Goal: Task Accomplishment & Management: Manage account settings

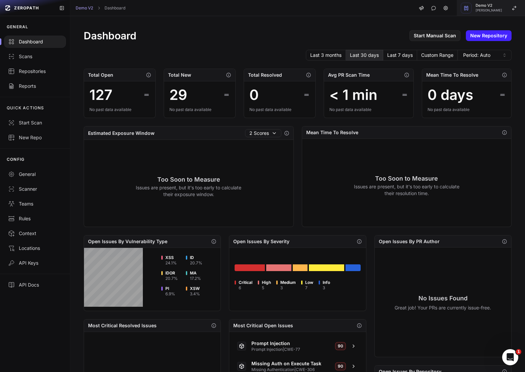
click at [490, 5] on span "Demo V2" at bounding box center [489, 6] width 27 height 4
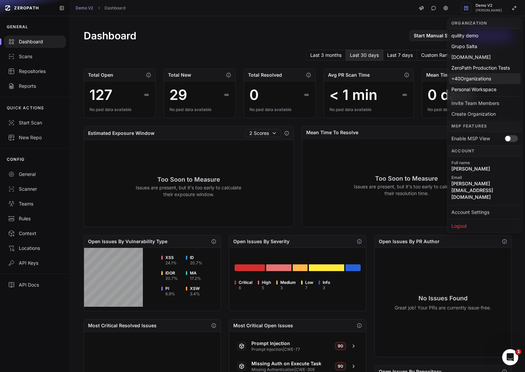
click at [473, 78] on div "+ 40 Organizations" at bounding box center [485, 78] width 72 height 11
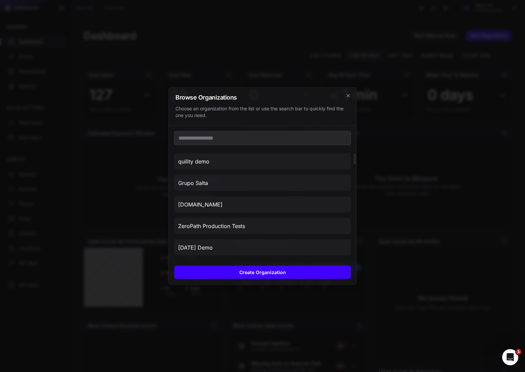
click at [266, 270] on button "Create Organization" at bounding box center [262, 271] width 177 height 13
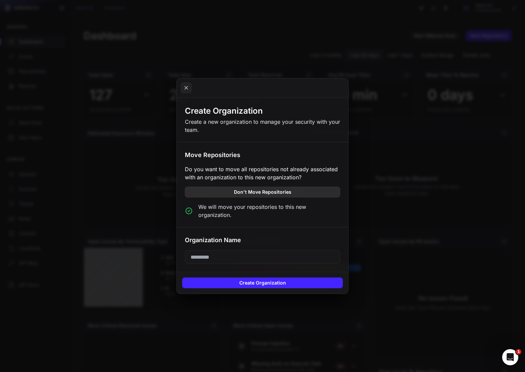
click at [242, 197] on button "Don't Move Repositories" at bounding box center [262, 192] width 155 height 11
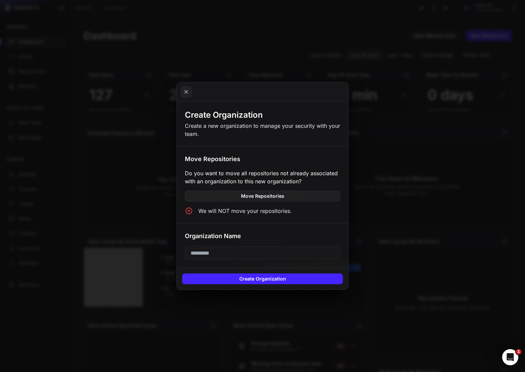
click at [242, 252] on input "text" at bounding box center [262, 252] width 155 height 13
type input "**********"
click at [275, 278] on button "Create Organization" at bounding box center [262, 278] width 161 height 11
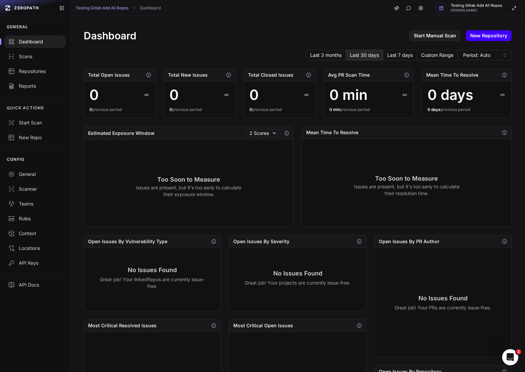
click at [485, 35] on link "New Repository" at bounding box center [489, 35] width 46 height 11
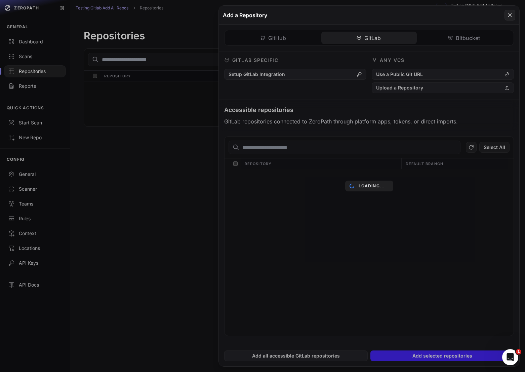
click at [359, 42] on div "GitHub GitLab Bitbucket GitHub Specific Modify Github App Use an Access Token A…" at bounding box center [369, 185] width 300 height 320
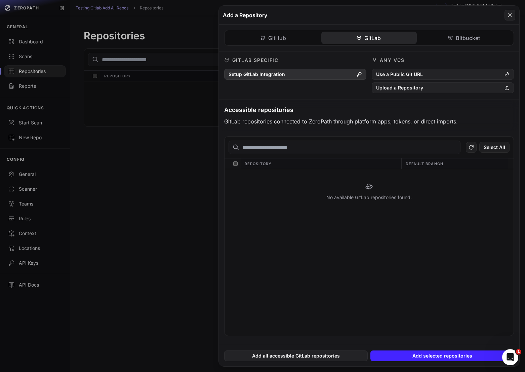
click at [313, 76] on button "Setup GitLab Integration" at bounding box center [295, 74] width 142 height 11
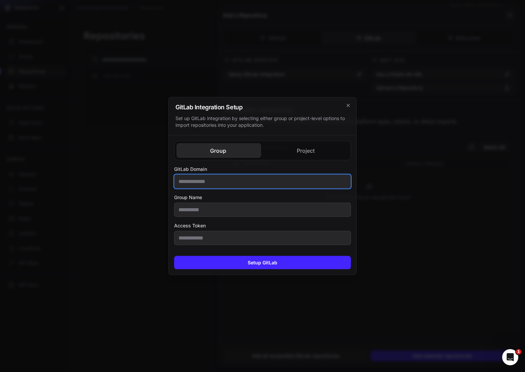
click at [235, 178] on input "GitLab Domain" at bounding box center [262, 181] width 177 height 14
type input "**********"
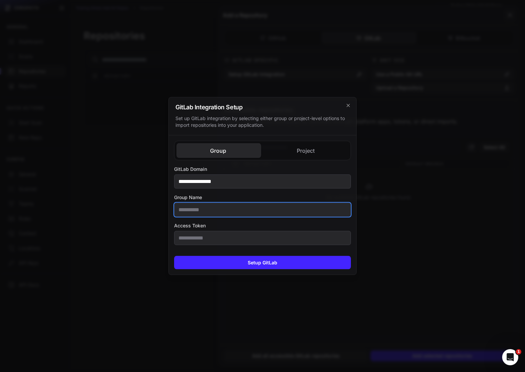
click at [232, 215] on input "Group Name" at bounding box center [262, 210] width 177 height 14
click at [199, 208] on input "Group Name" at bounding box center [262, 210] width 177 height 14
type input "********"
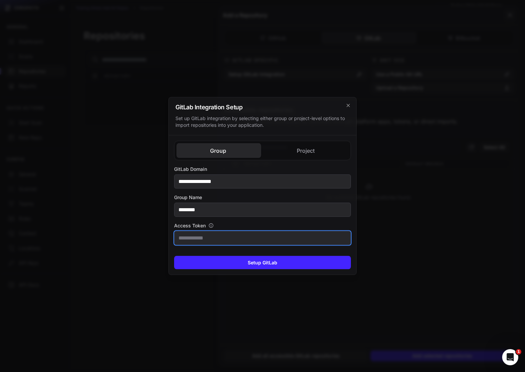
click at [212, 236] on input "Access Token" at bounding box center [262, 238] width 177 height 14
paste input "**********"
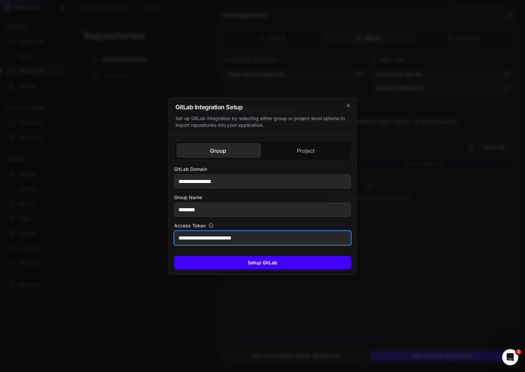
type input "**********"
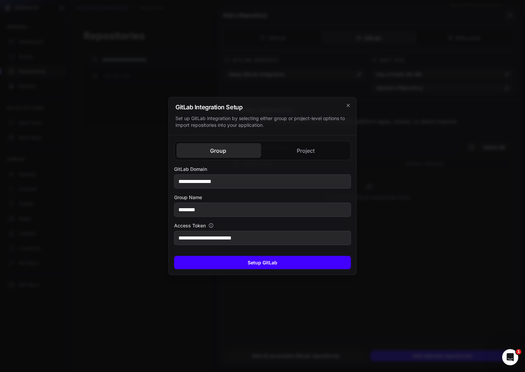
click at [289, 266] on button "Setup GitLab" at bounding box center [262, 262] width 177 height 13
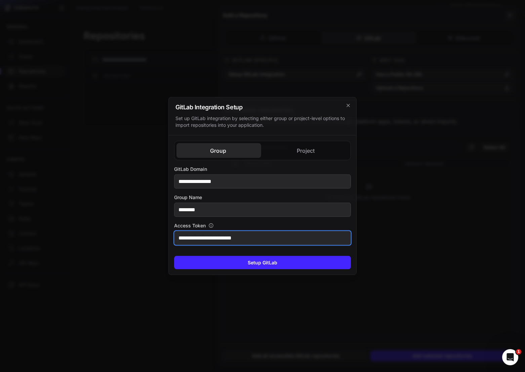
click at [243, 238] on input "**********" at bounding box center [262, 238] width 177 height 14
paste input "**********"
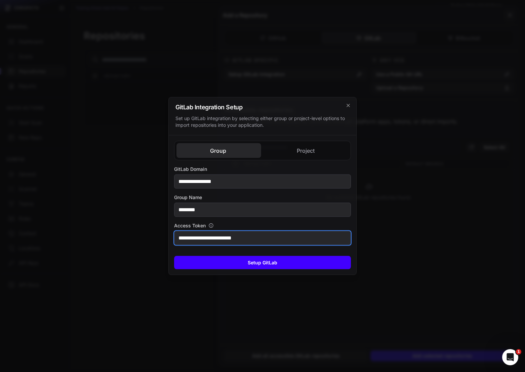
type input "**********"
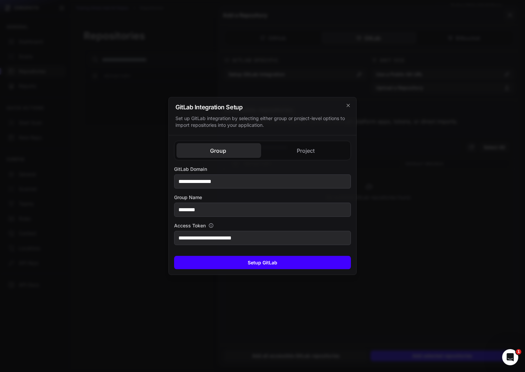
click at [279, 261] on button "Setup GitLab" at bounding box center [262, 262] width 177 height 13
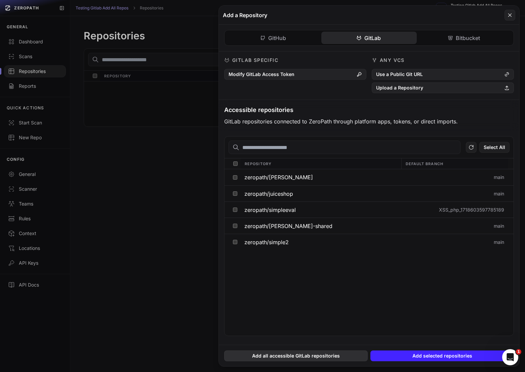
click at [300, 358] on button "Add all accessible GitLab repositories" at bounding box center [295, 355] width 143 height 11
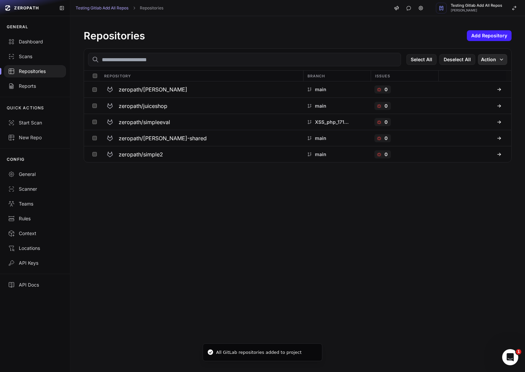
click at [489, 63] on button "Action" at bounding box center [492, 59] width 29 height 11
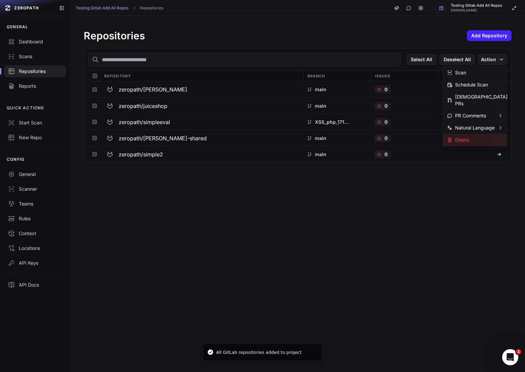
click at [476, 134] on div "Delete" at bounding box center [475, 140] width 64 height 12
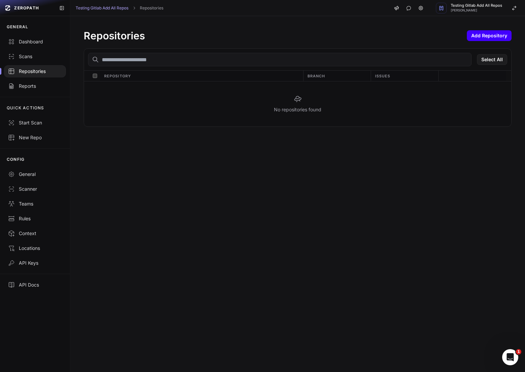
click at [488, 37] on button "Add Repository" at bounding box center [489, 35] width 45 height 11
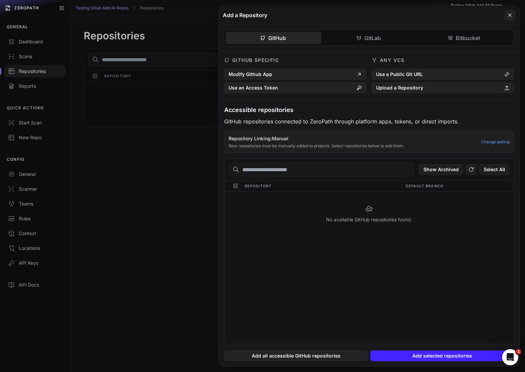
click at [380, 35] on button "GitLab" at bounding box center [368, 38] width 95 height 12
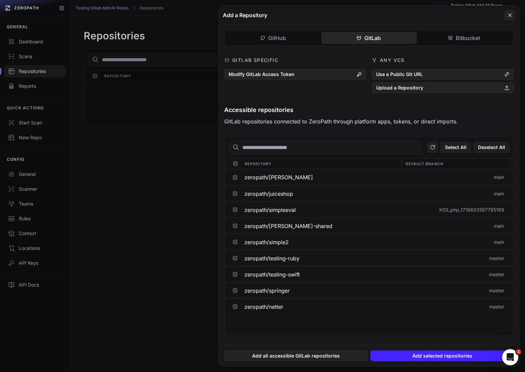
click at [204, 170] on button at bounding box center [262, 186] width 525 height 372
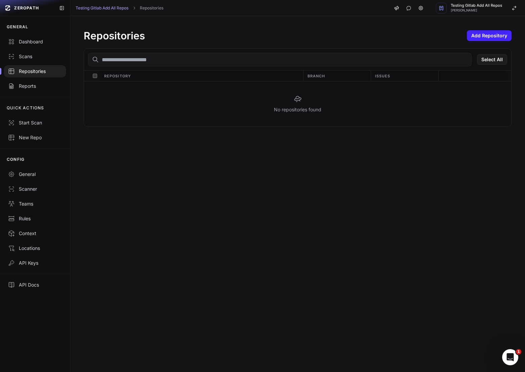
click at [249, 188] on div "Repositories Add Repository Select All Repository Branch Issues No repositories…" at bounding box center [297, 194] width 455 height 356
click at [492, 29] on div "Repositories Add Repository Select All Repository Branch Issues No repositories…" at bounding box center [297, 78] width 455 height 124
click at [483, 39] on button "Add Repository" at bounding box center [489, 35] width 45 height 11
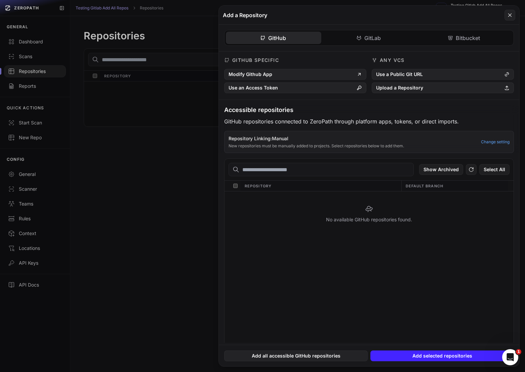
click at [354, 40] on div "GitHub GitLab Bitbucket GitHub Specific Modify Github App Use an Access Token A…" at bounding box center [369, 184] width 300 height 318
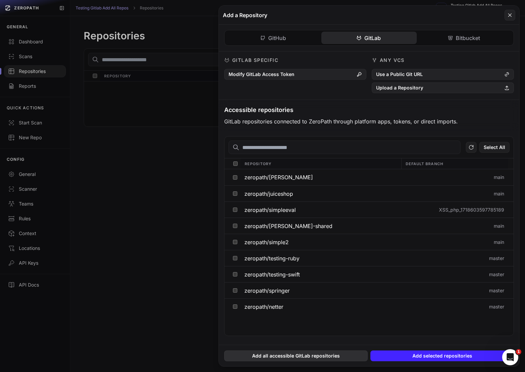
click at [328, 358] on button "Add all accessible GitLab repositories" at bounding box center [295, 355] width 143 height 11
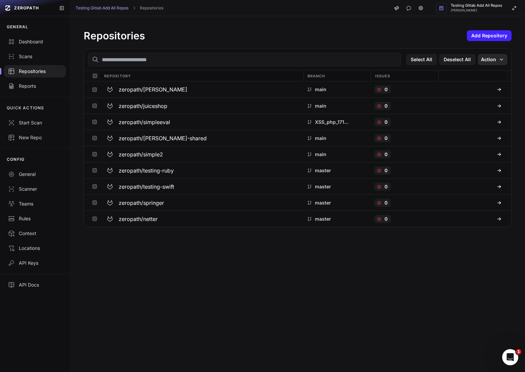
click at [493, 57] on button "Action" at bounding box center [492, 59] width 29 height 11
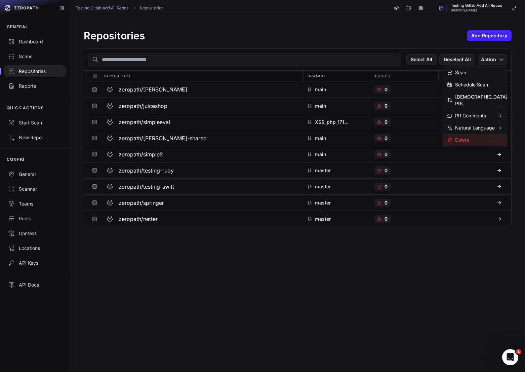
click at [473, 134] on div "Delete" at bounding box center [475, 140] width 64 height 12
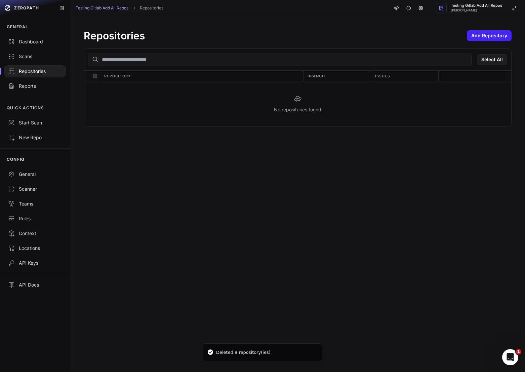
click at [494, 41] on div "Repositories Add Repository" at bounding box center [298, 36] width 428 height 12
click at [487, 37] on button "Add Repository" at bounding box center [489, 35] width 45 height 11
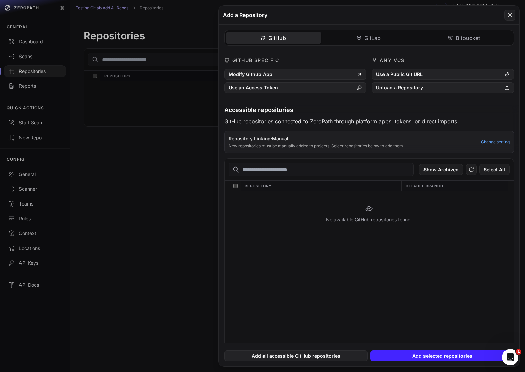
click at [347, 35] on div "GitHub GitLab Bitbucket GitHub Specific Modify Github App Use an Access Token A…" at bounding box center [369, 184] width 300 height 318
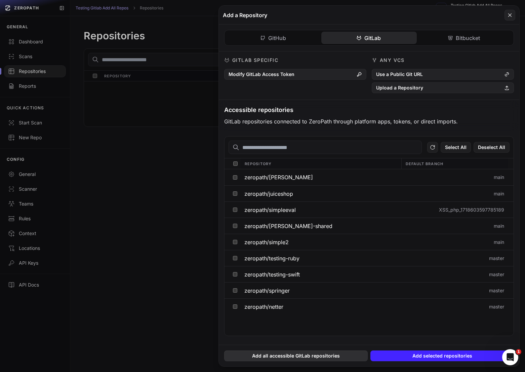
click at [315, 358] on button "Add all accessible GitLab repositories" at bounding box center [295, 355] width 143 height 11
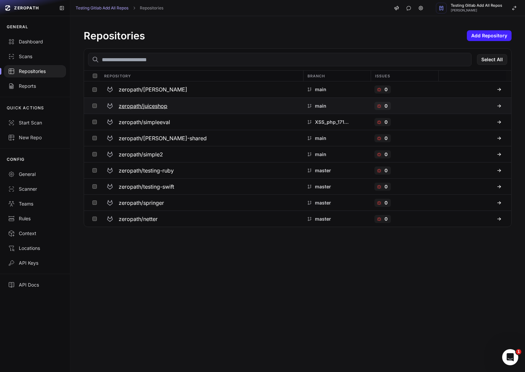
click at [163, 107] on h3 "zeropath/juiceshop" at bounding box center [143, 106] width 49 height 8
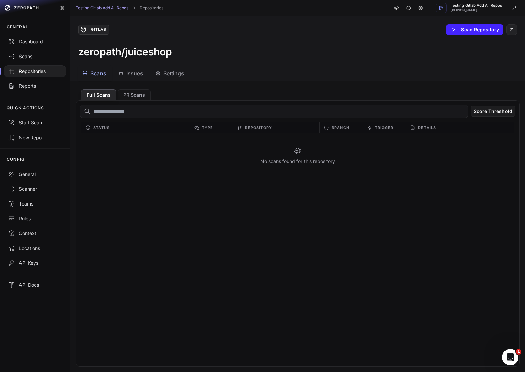
click at [166, 79] on button "Settings" at bounding box center [170, 73] width 38 height 15
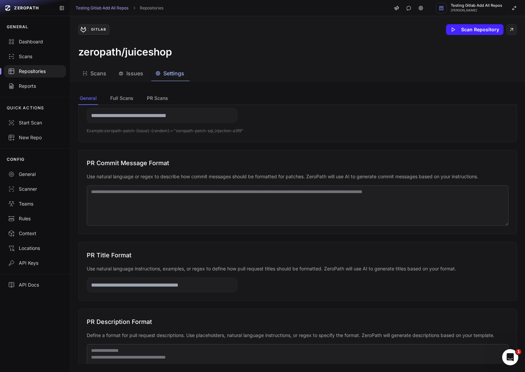
scroll to position [243, 0]
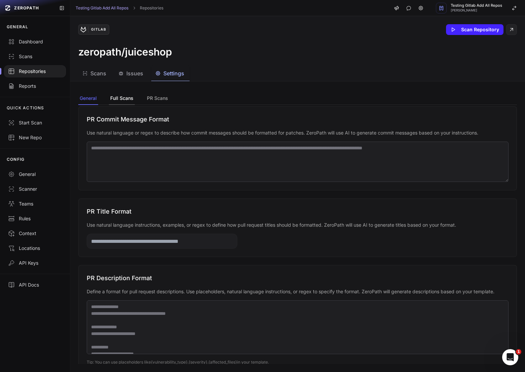
click at [120, 101] on button "Full Scans" at bounding box center [122, 98] width 26 height 13
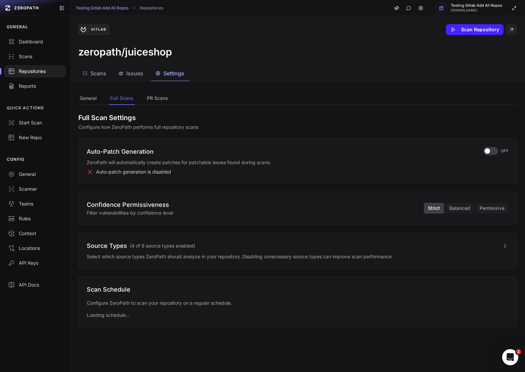
scroll to position [0, 0]
click at [148, 100] on button "PR Scans" at bounding box center [158, 98] width 24 height 13
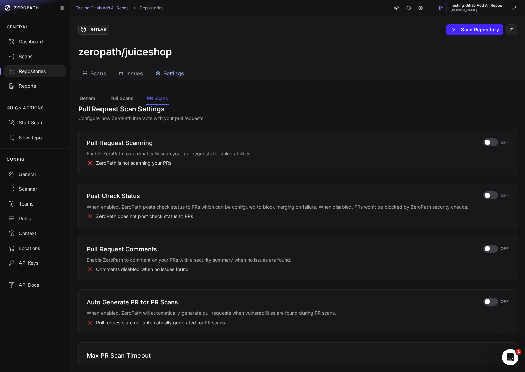
scroll to position [11, 0]
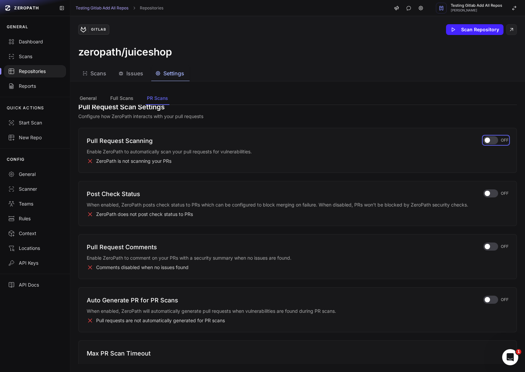
click at [491, 140] on div "button" at bounding box center [490, 140] width 15 height 8
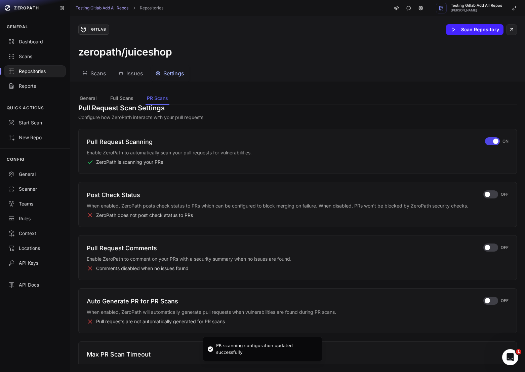
scroll to position [15, 0]
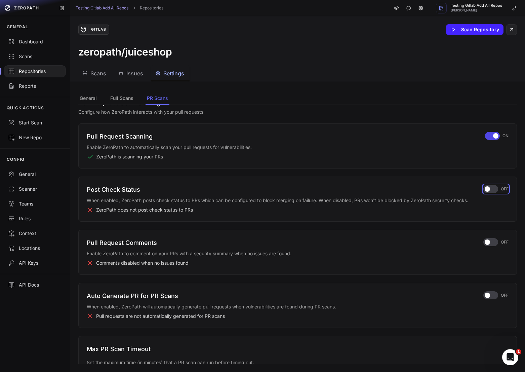
click at [491, 189] on div "button" at bounding box center [490, 189] width 15 height 8
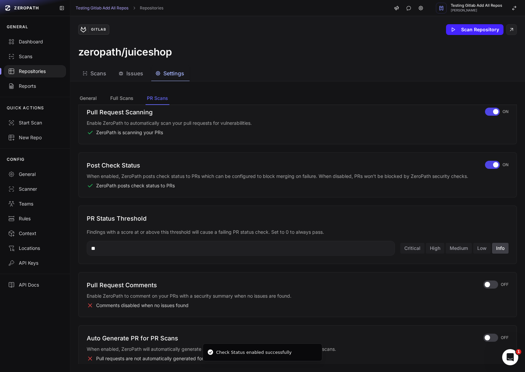
scroll to position [44, 0]
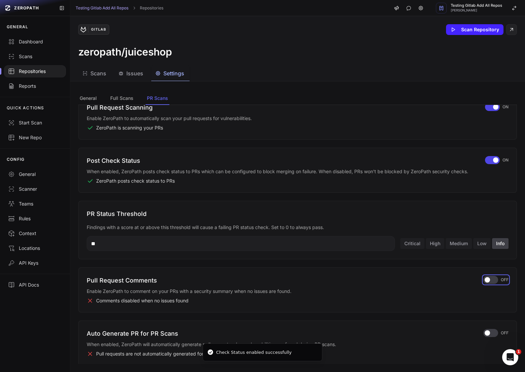
click at [492, 282] on div "button" at bounding box center [490, 280] width 15 height 8
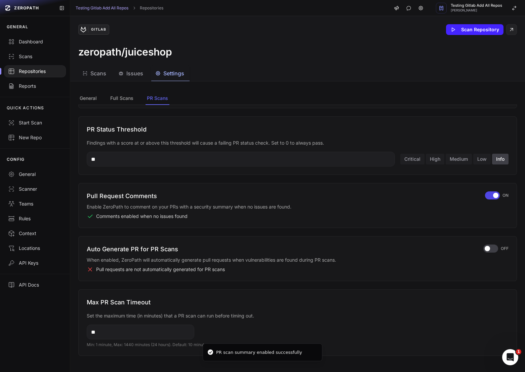
click at [486, 243] on div "Auto Generate PR for PR Scans When enabled, ZeroPath will automatically generat…" at bounding box center [297, 258] width 439 height 45
click at [488, 244] on div "button" at bounding box center [490, 248] width 15 height 8
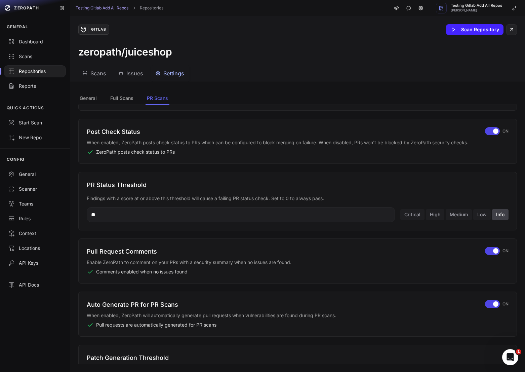
scroll to position [0, 0]
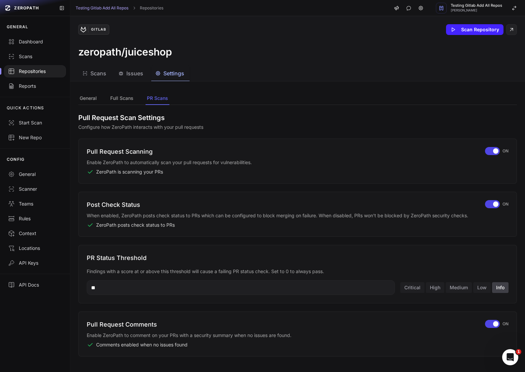
click at [45, 76] on div at bounding box center [35, 71] width 62 height 12
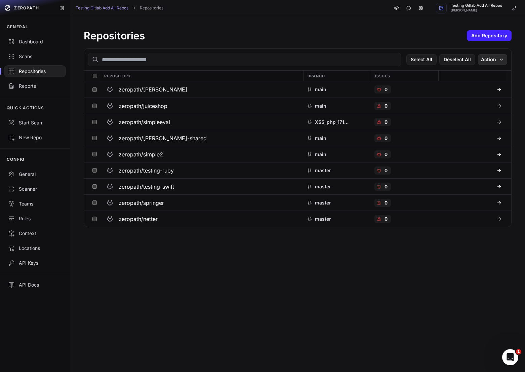
click at [493, 61] on button "Action" at bounding box center [492, 59] width 29 height 11
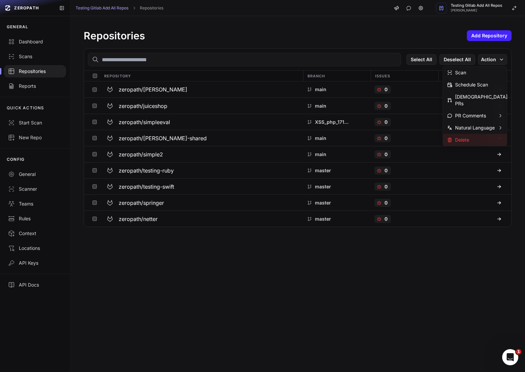
click at [485, 135] on div "Delete" at bounding box center [475, 140] width 64 height 12
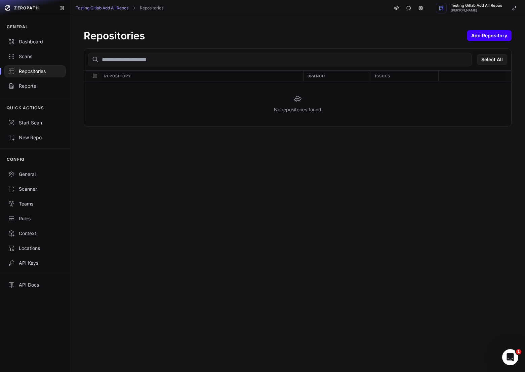
click at [495, 36] on button "Add Repository" at bounding box center [489, 35] width 45 height 11
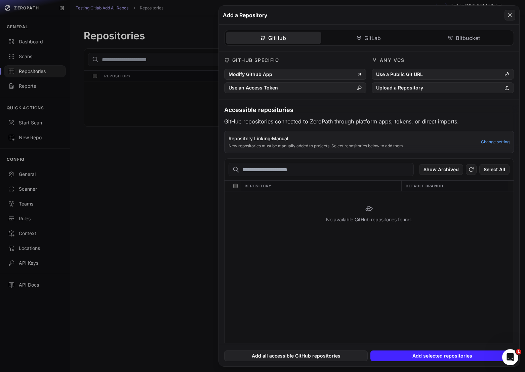
click at [356, 35] on div "GitHub GitLab Bitbucket GitHub Specific Modify Github App Use an Access Token A…" at bounding box center [369, 184] width 300 height 318
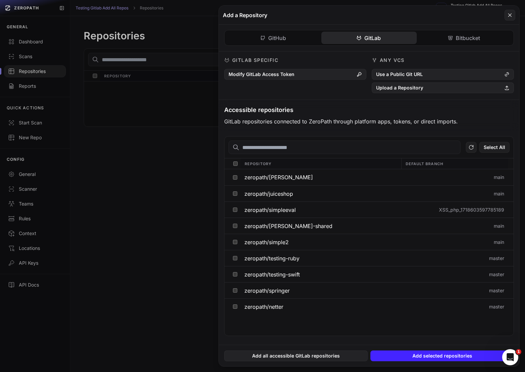
click at [291, 149] on input "text" at bounding box center [345, 146] width 232 height 13
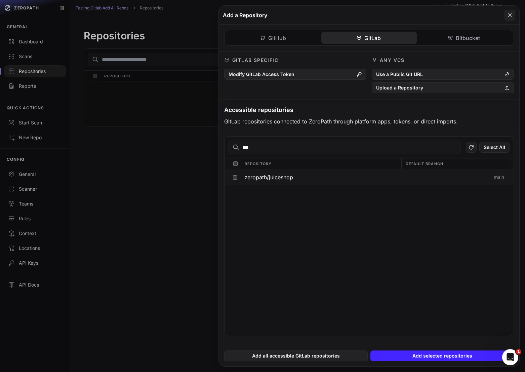
type input "***"
click at [449, 354] on button "Add selected repositories" at bounding box center [441, 355] width 143 height 11
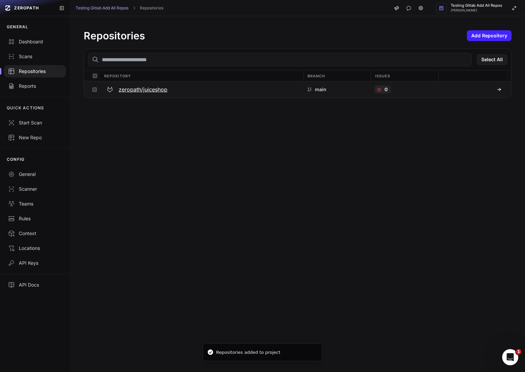
click at [151, 86] on h3 "zeropath/juiceshop" at bounding box center [143, 89] width 49 height 8
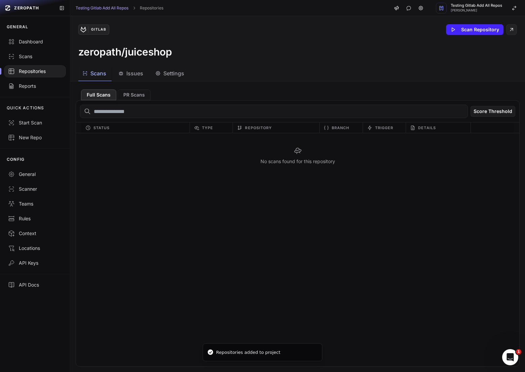
click at [174, 71] on span "Settings" at bounding box center [173, 73] width 21 height 8
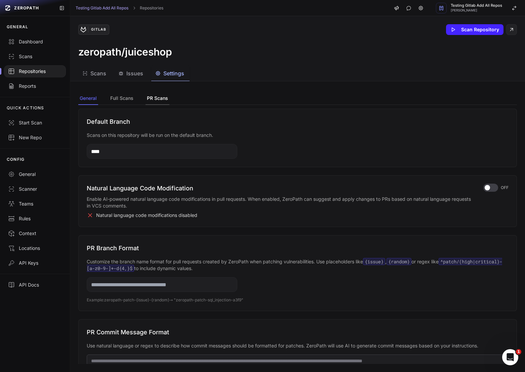
click at [155, 97] on button "PR Scans" at bounding box center [158, 98] width 24 height 13
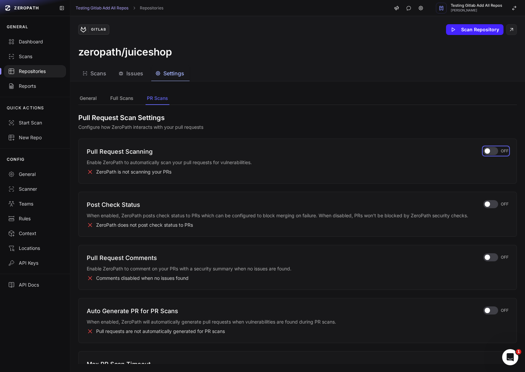
click at [488, 152] on span "button" at bounding box center [487, 150] width 5 height 5
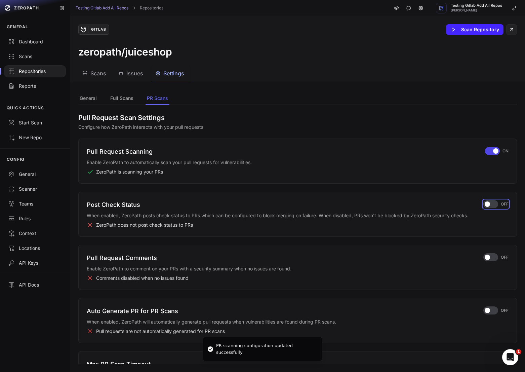
click at [492, 206] on div "button" at bounding box center [490, 204] width 15 height 8
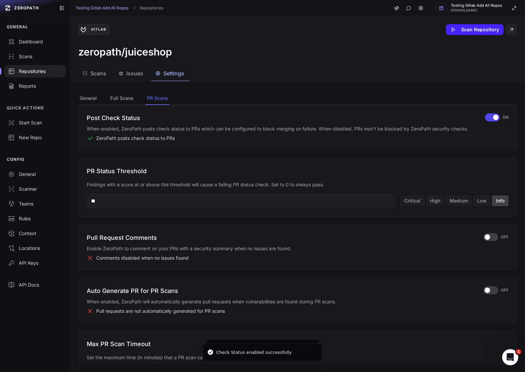
scroll to position [112, 0]
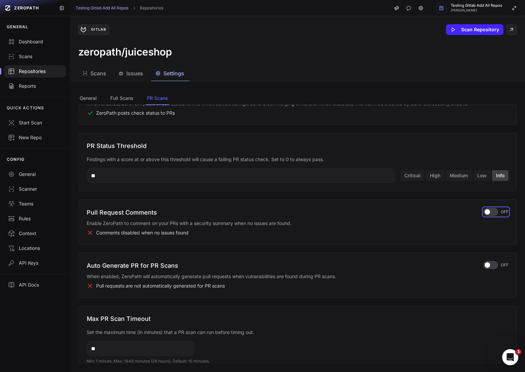
click at [488, 210] on span "button" at bounding box center [487, 211] width 5 height 5
click at [492, 264] on div "button" at bounding box center [490, 265] width 15 height 8
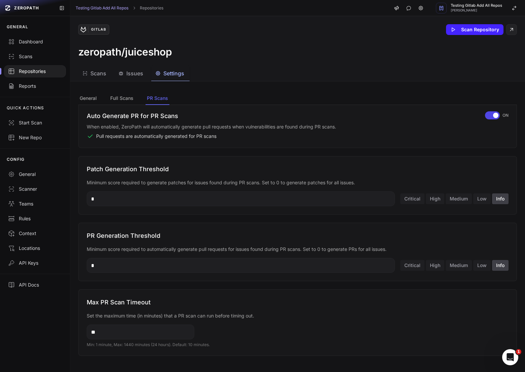
scroll to position [0, 0]
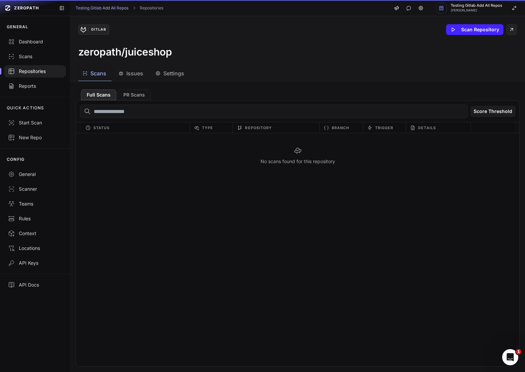
click at [97, 69] on button "Scans" at bounding box center [94, 73] width 33 height 15
click at [155, 78] on button "Settings" at bounding box center [170, 73] width 38 height 15
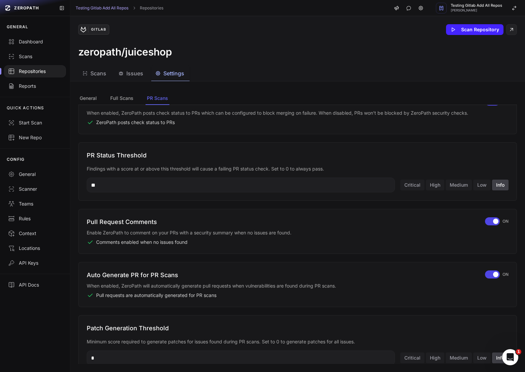
scroll to position [261, 0]
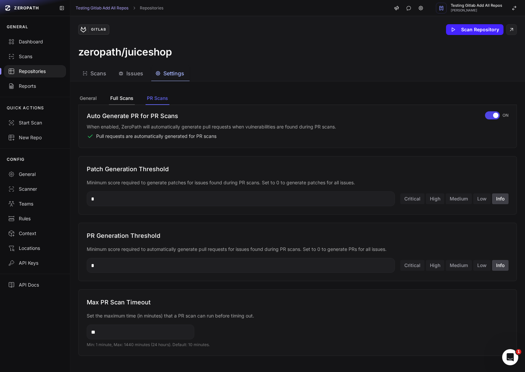
click at [124, 104] on button "Full Scans" at bounding box center [122, 98] width 26 height 13
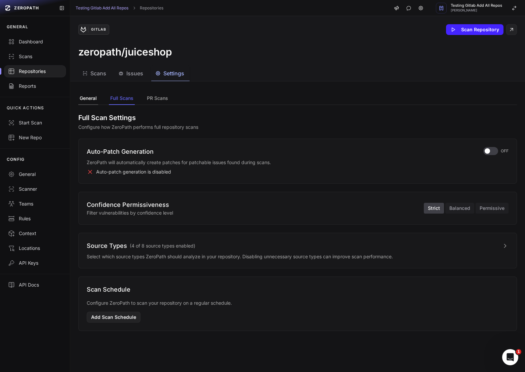
click at [88, 96] on button "General" at bounding box center [88, 98] width 20 height 13
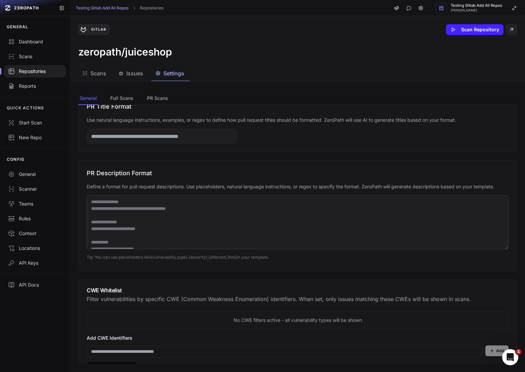
scroll to position [487, 0]
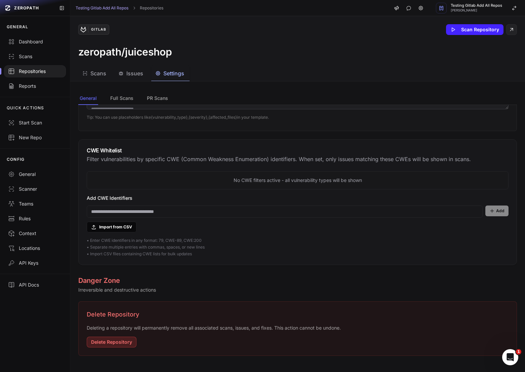
click at [132, 344] on button "Delete Repository" at bounding box center [112, 341] width 50 height 11
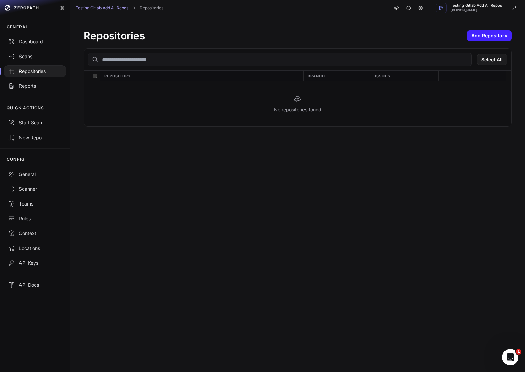
click at [488, 41] on div "Repositories Add Repository" at bounding box center [298, 36] width 428 height 12
click at [485, 36] on button "Add Repository" at bounding box center [489, 35] width 45 height 11
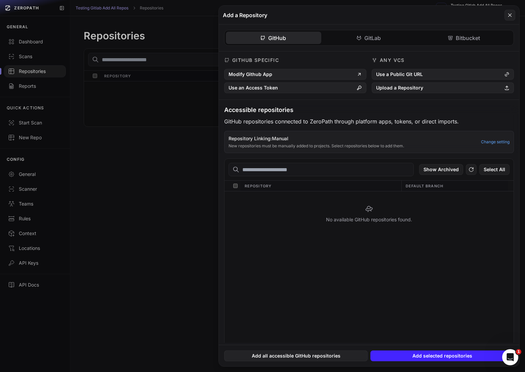
click at [354, 36] on div "GitHub GitLab Bitbucket GitHub Specific Modify Github App Use an Access Token A…" at bounding box center [369, 184] width 300 height 318
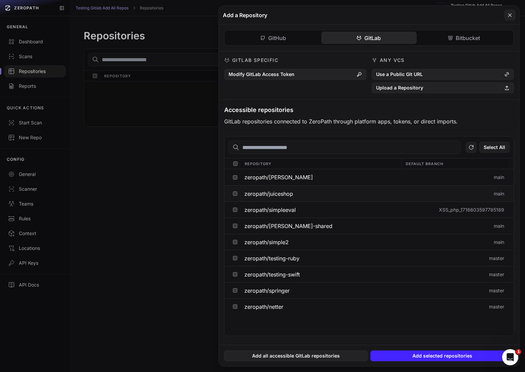
click at [273, 195] on span "zeropath/juiceshop" at bounding box center [268, 193] width 49 height 5
click at [455, 355] on button "Add selected repositories" at bounding box center [441, 355] width 143 height 11
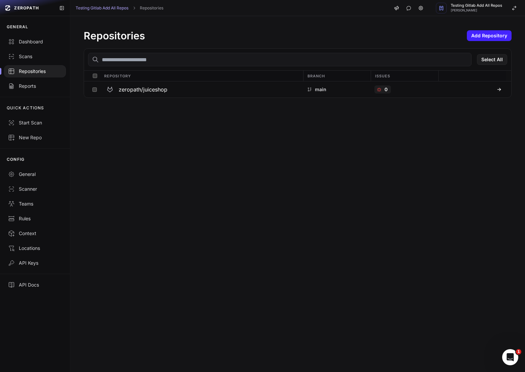
click at [165, 106] on div "Repositories Add Repository Select All Repository Branch Issues zeropath/juices…" at bounding box center [297, 63] width 455 height 95
click at [161, 85] on h3 "zeropath/juiceshop" at bounding box center [143, 89] width 49 height 8
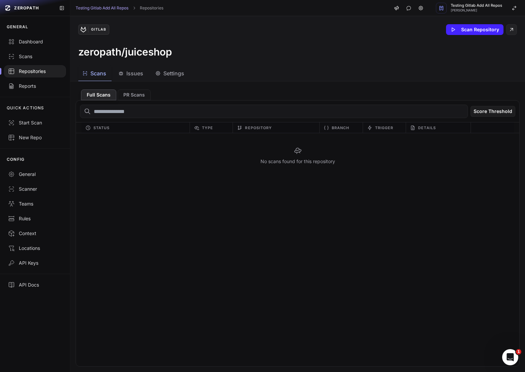
click at [425, 235] on div "No scans found for this repository" at bounding box center [297, 249] width 443 height 233
click at [169, 74] on span "Settings" at bounding box center [173, 73] width 21 height 8
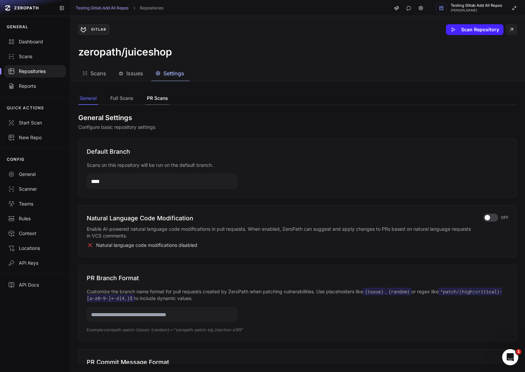
click at [148, 97] on button "PR Scans" at bounding box center [158, 98] width 24 height 13
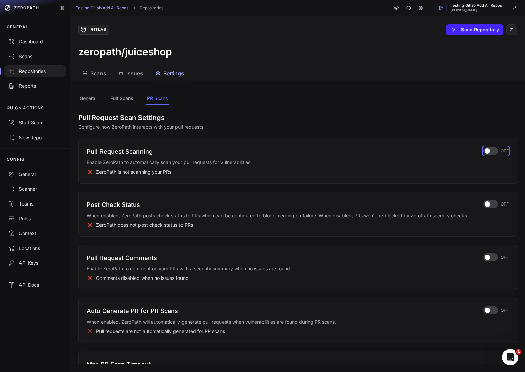
click at [493, 154] on div "button" at bounding box center [490, 151] width 15 height 8
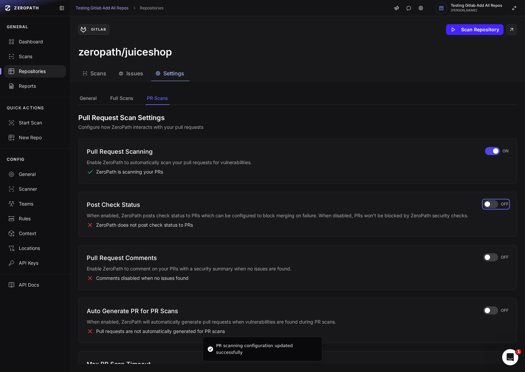
click at [491, 207] on div "button" at bounding box center [490, 204] width 15 height 8
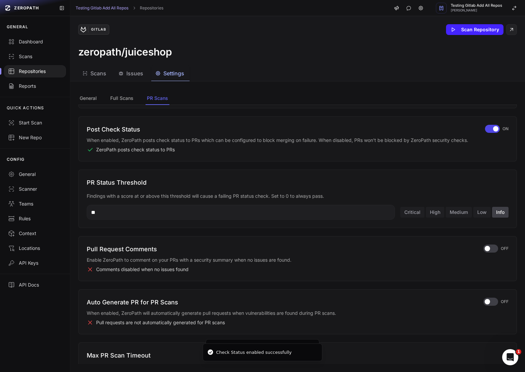
scroll to position [128, 0]
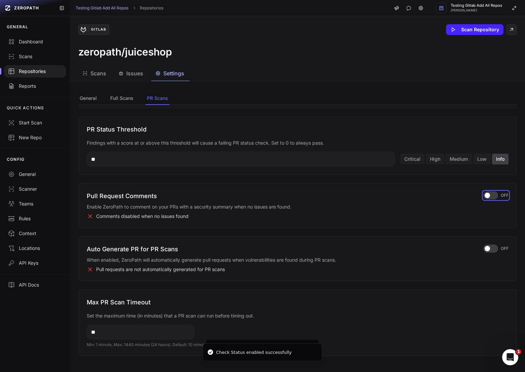
click at [492, 192] on div "button" at bounding box center [490, 195] width 15 height 8
click at [489, 246] on span "button" at bounding box center [487, 248] width 5 height 5
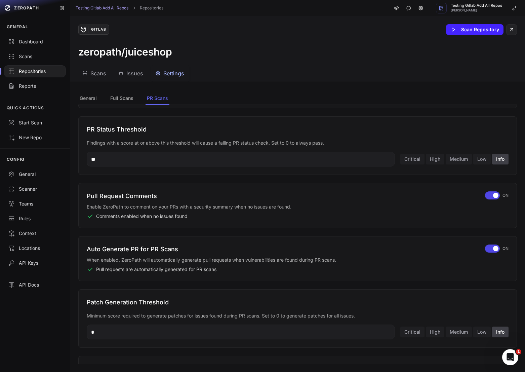
click at [47, 69] on div "Repositories" at bounding box center [35, 71] width 54 height 7
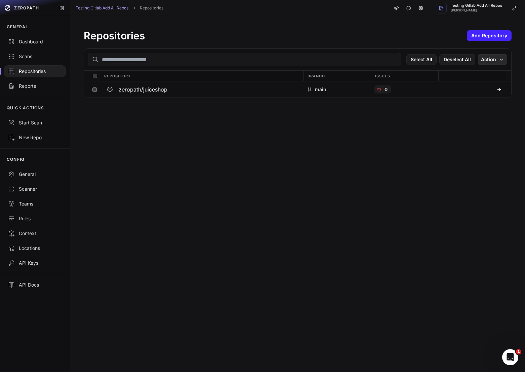
click at [503, 63] on button "Action" at bounding box center [492, 59] width 29 height 11
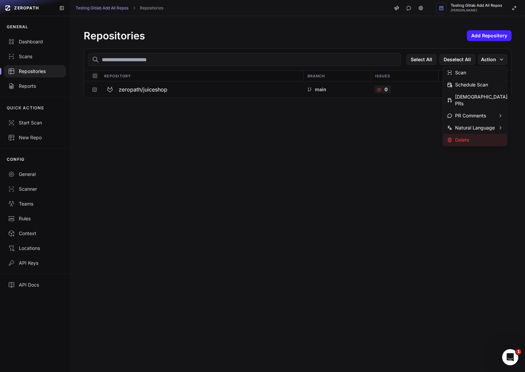
click at [467, 136] on div "Delete" at bounding box center [458, 139] width 22 height 7
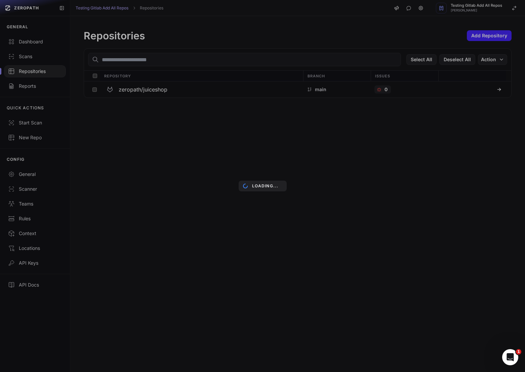
click at [491, 34] on div "Loading..." at bounding box center [262, 186] width 525 height 372
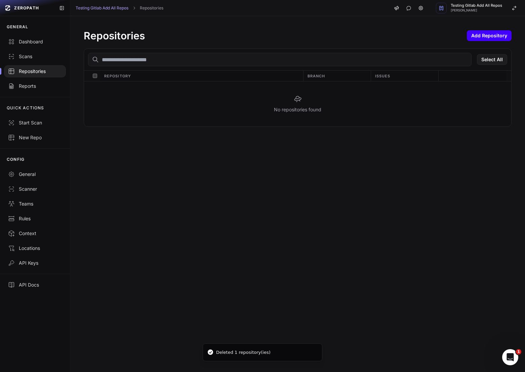
click at [487, 36] on button "Add Repository" at bounding box center [489, 35] width 45 height 11
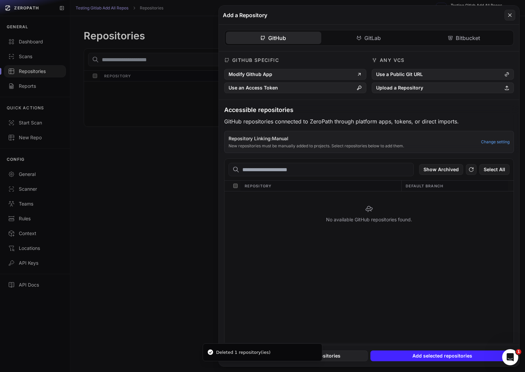
click at [371, 43] on div "GitHub GitLab Bitbucket GitHub Specific Modify Github App Use an Access Token A…" at bounding box center [369, 184] width 300 height 318
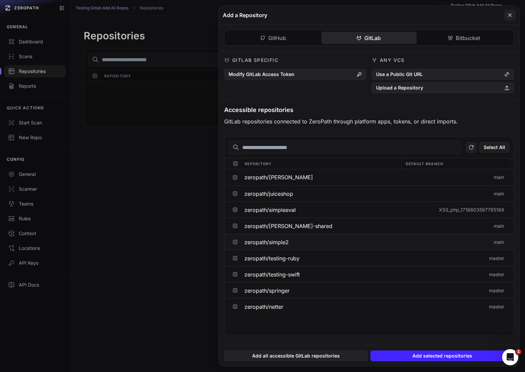
click at [274, 241] on span "zeropath/simple2" at bounding box center [266, 241] width 44 height 5
click at [443, 355] on button "Add selected repositories" at bounding box center [441, 355] width 143 height 11
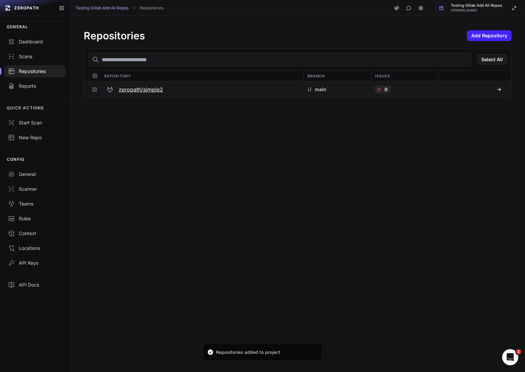
click at [193, 90] on div "zeropath/simple2" at bounding box center [201, 89] width 195 height 12
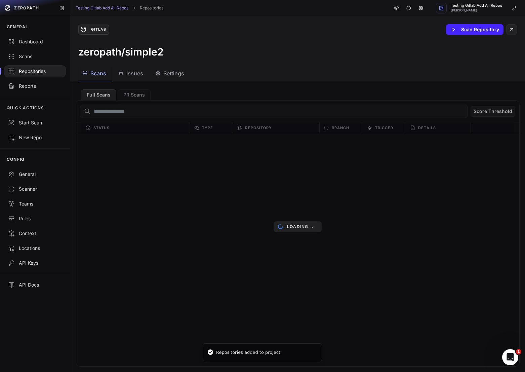
click at [170, 74] on span "Settings" at bounding box center [173, 73] width 21 height 8
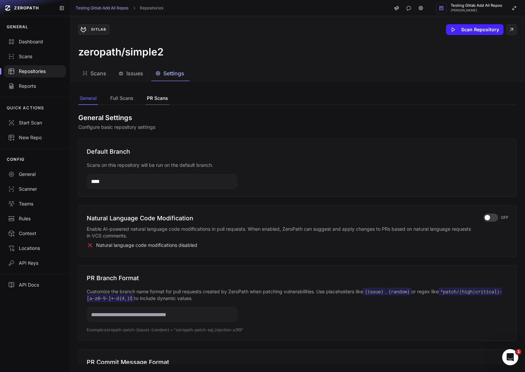
click at [157, 96] on button "PR Scans" at bounding box center [158, 98] width 24 height 13
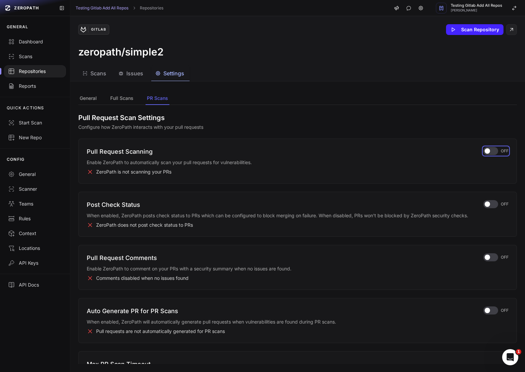
click at [493, 152] on div "button" at bounding box center [490, 151] width 15 height 8
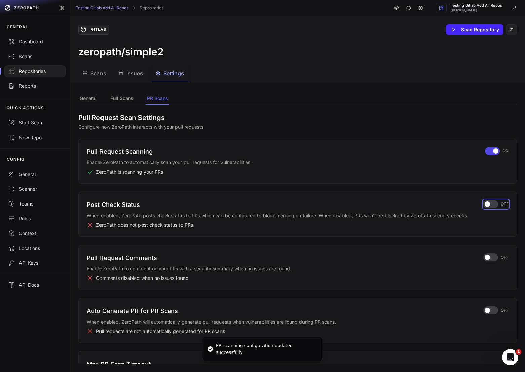
click at [490, 205] on div "button" at bounding box center [490, 204] width 15 height 8
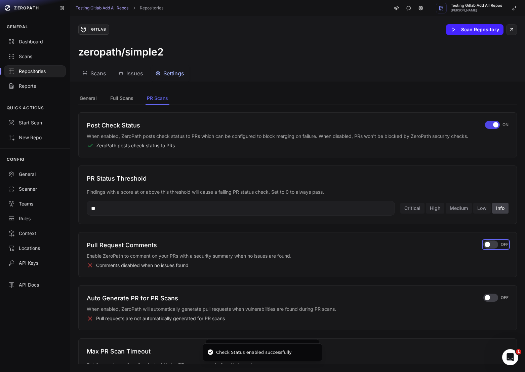
click at [490, 245] on div "button" at bounding box center [490, 244] width 15 height 8
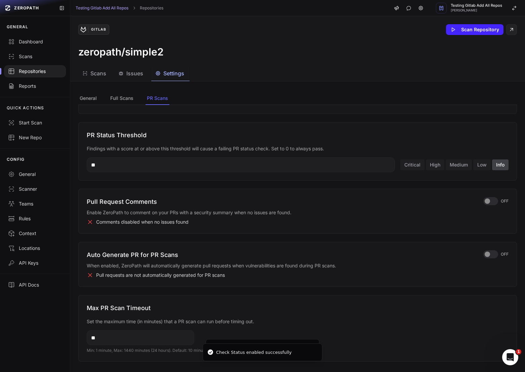
scroll to position [128, 0]
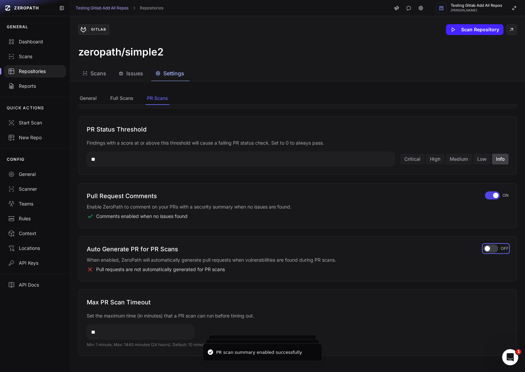
click at [489, 251] on div "button" at bounding box center [490, 248] width 15 height 8
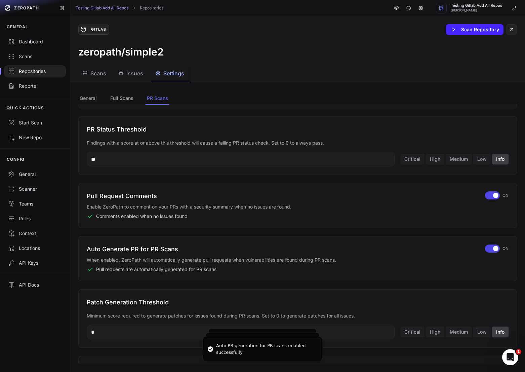
scroll to position [261, 0]
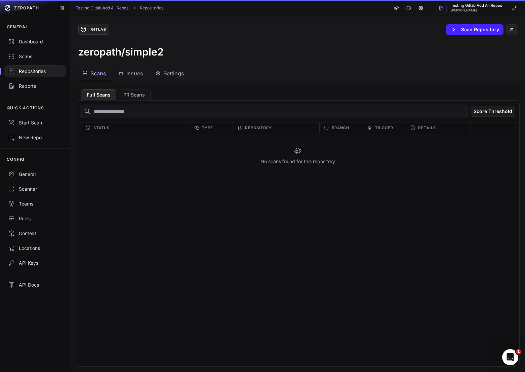
click at [101, 73] on span "Scans" at bounding box center [98, 73] width 16 height 8
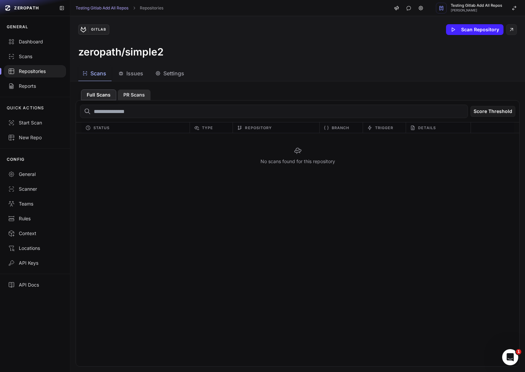
click at [134, 96] on button "PR Scans" at bounding box center [134, 94] width 33 height 11
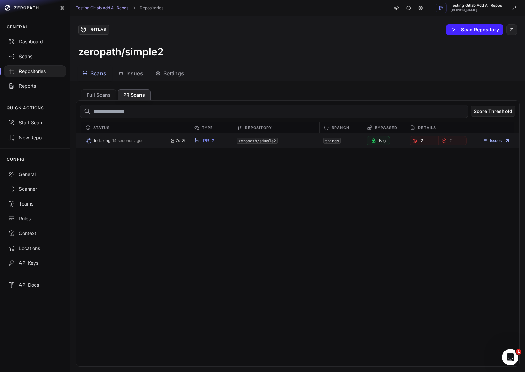
click at [210, 141] on icon at bounding box center [212, 140] width 5 height 5
click at [215, 78] on div "Scans Issues Settings" at bounding box center [289, 73] width 439 height 15
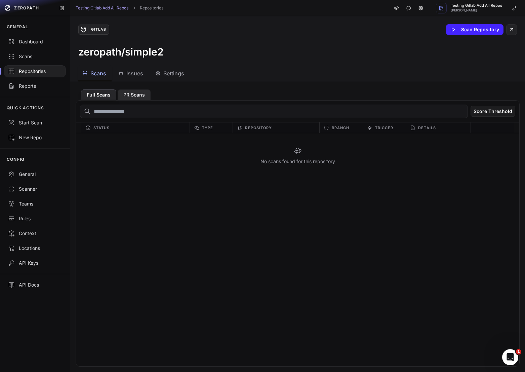
click at [134, 96] on button "PR Scans" at bounding box center [134, 94] width 33 height 11
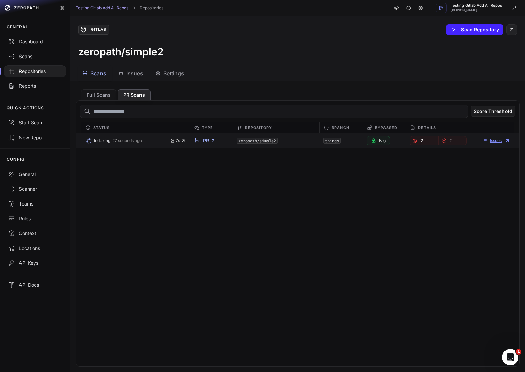
click at [499, 141] on link "Issues" at bounding box center [496, 140] width 28 height 5
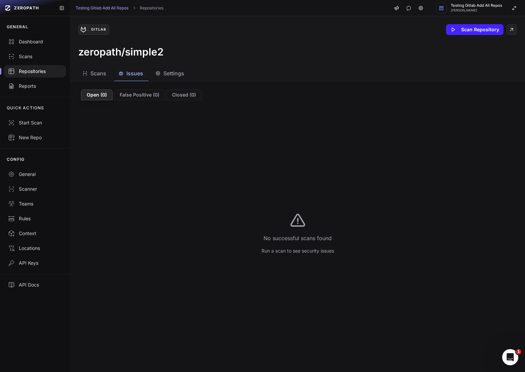
click at [89, 75] on div "Scans" at bounding box center [94, 73] width 24 height 8
